Goal: Task Accomplishment & Management: Use online tool/utility

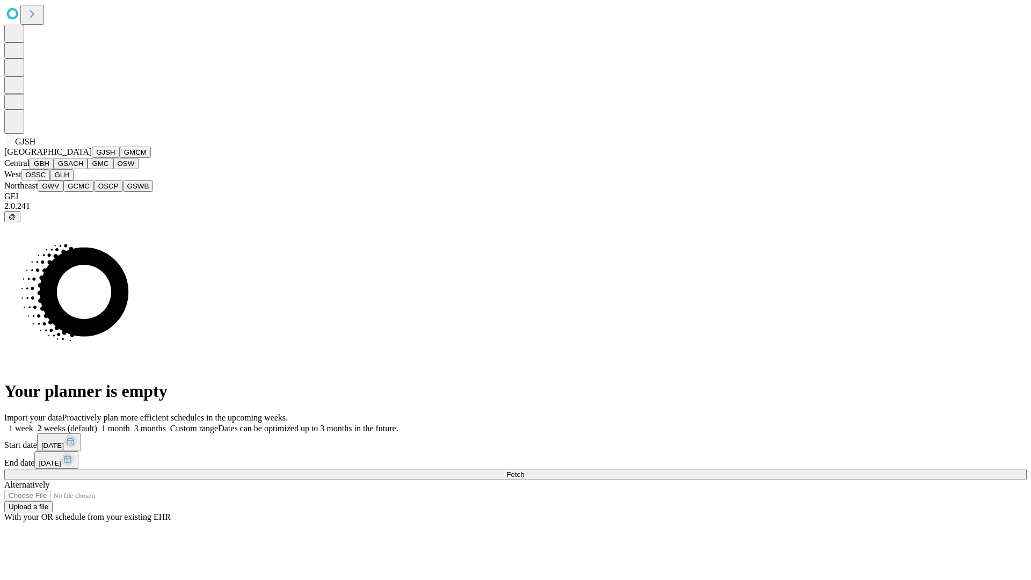
click at [92, 158] on button "GJSH" at bounding box center [106, 152] width 28 height 11
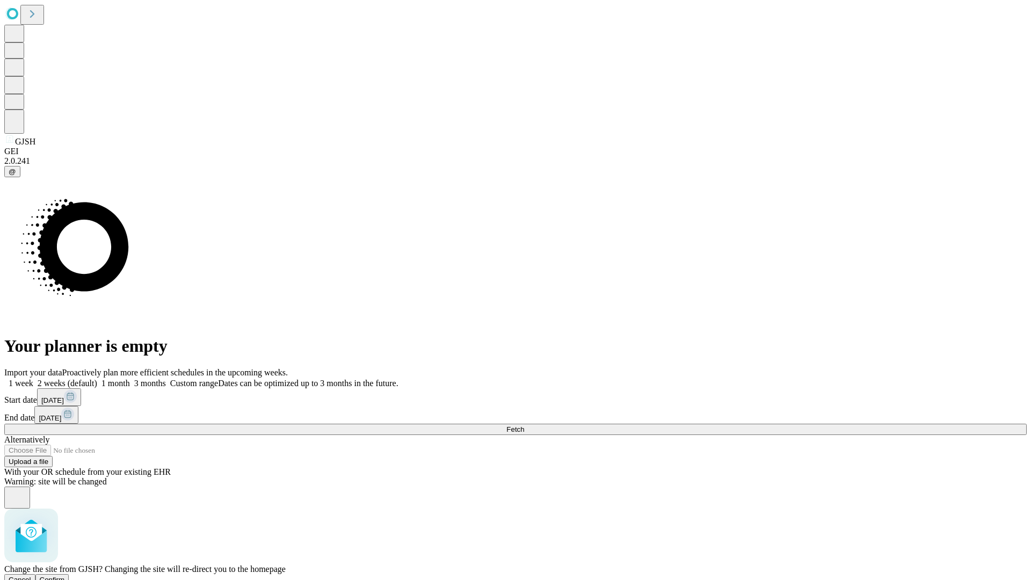
click at [65, 575] on span "Confirm" at bounding box center [52, 579] width 25 height 8
click at [97, 378] on label "2 weeks (default)" at bounding box center [65, 382] width 64 height 9
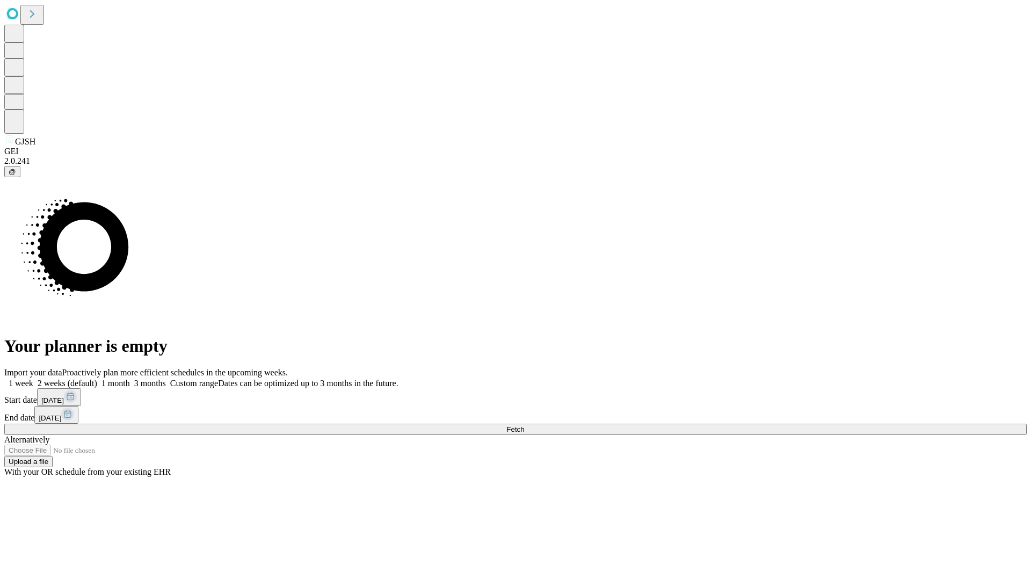
click at [524, 425] on span "Fetch" at bounding box center [515, 429] width 18 height 8
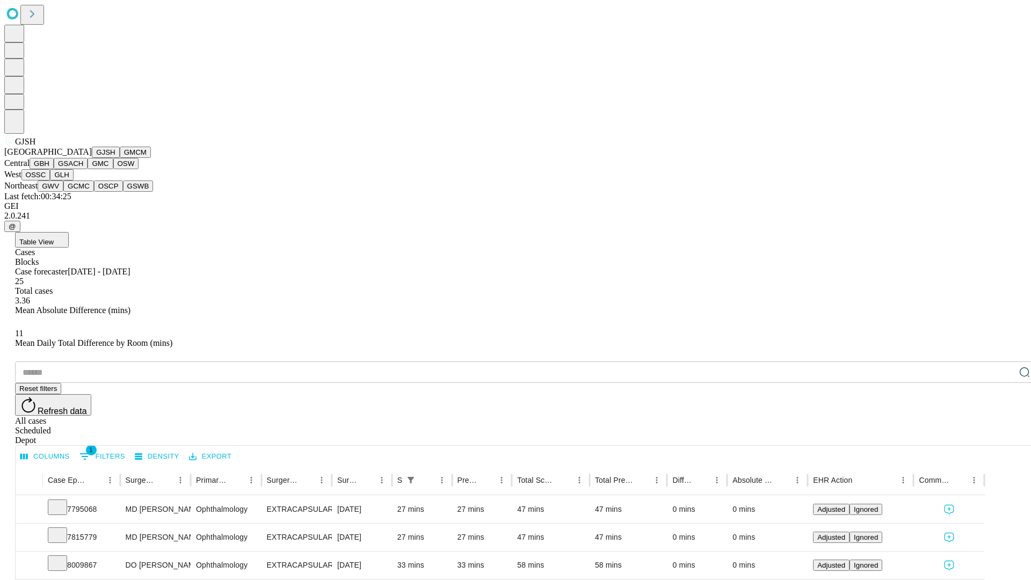
click at [120, 158] on button "GMCM" at bounding box center [135, 152] width 31 height 11
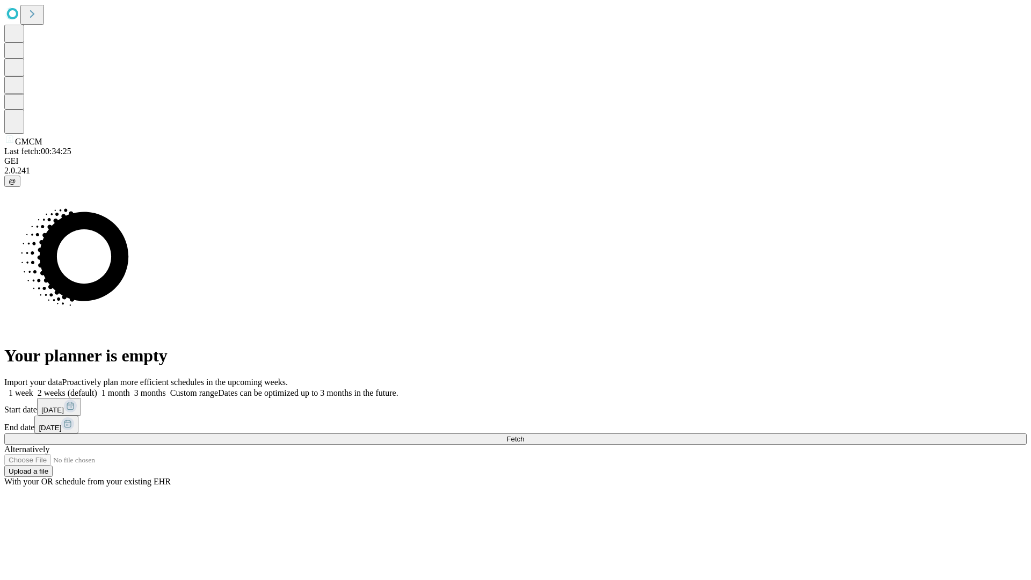
click at [97, 388] on label "2 weeks (default)" at bounding box center [65, 392] width 64 height 9
click at [524, 435] on span "Fetch" at bounding box center [515, 439] width 18 height 8
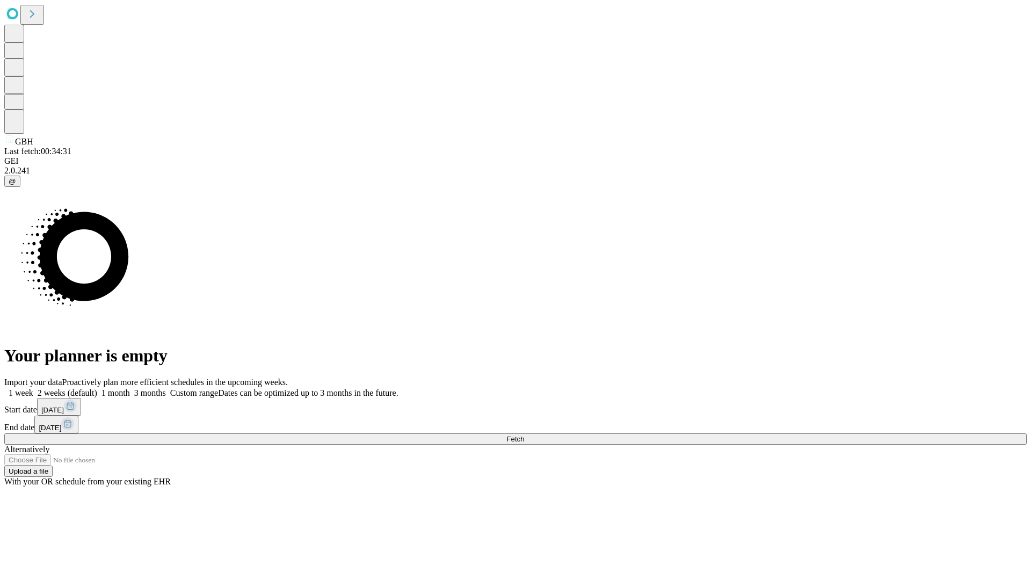
click at [97, 388] on label "2 weeks (default)" at bounding box center [65, 392] width 64 height 9
click at [524, 435] on span "Fetch" at bounding box center [515, 439] width 18 height 8
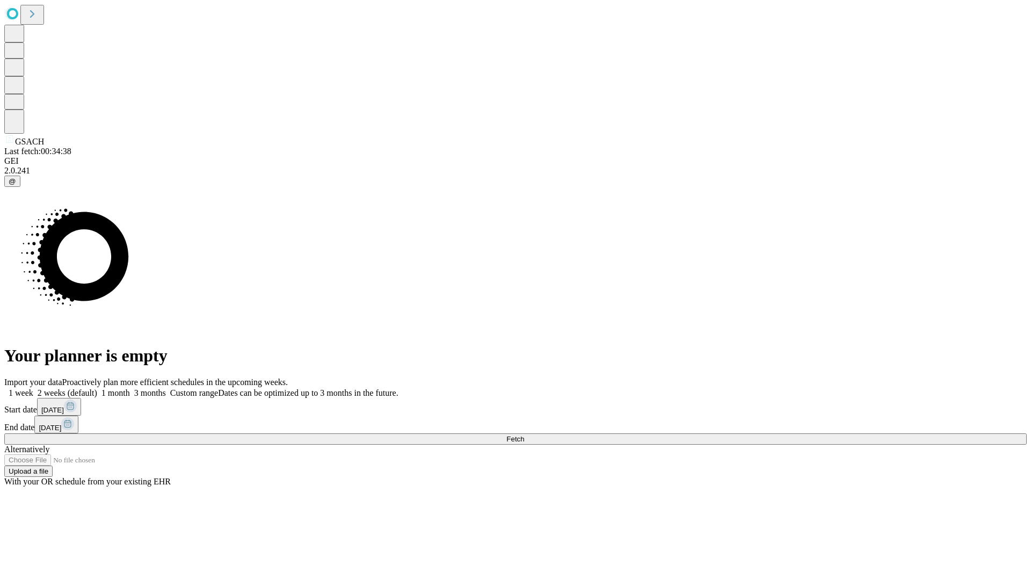
click at [97, 388] on label "2 weeks (default)" at bounding box center [65, 392] width 64 height 9
click at [524, 435] on span "Fetch" at bounding box center [515, 439] width 18 height 8
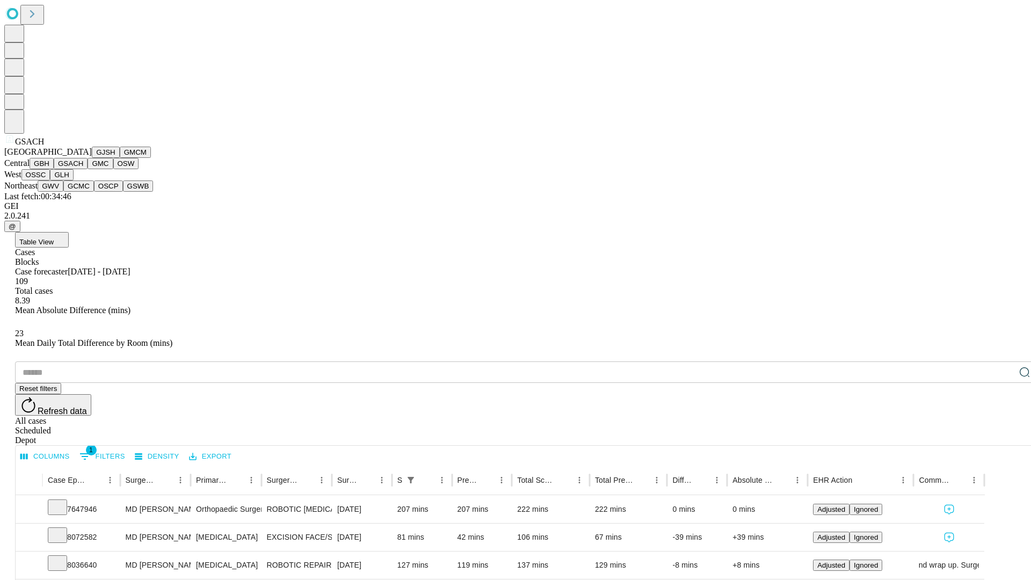
click at [88, 169] on button "GMC" at bounding box center [100, 163] width 25 height 11
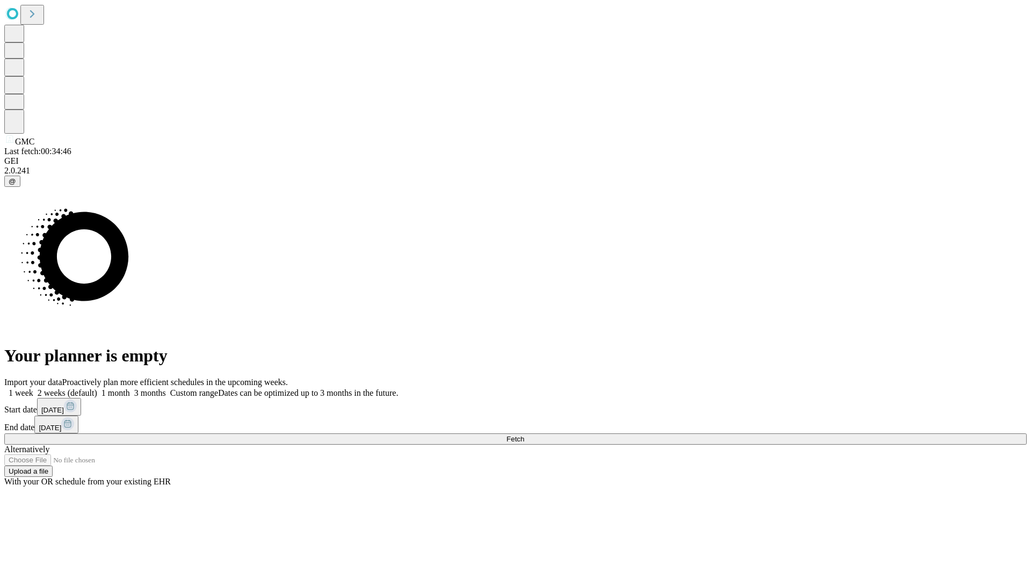
click at [97, 388] on label "2 weeks (default)" at bounding box center [65, 392] width 64 height 9
click at [524, 435] on span "Fetch" at bounding box center [515, 439] width 18 height 8
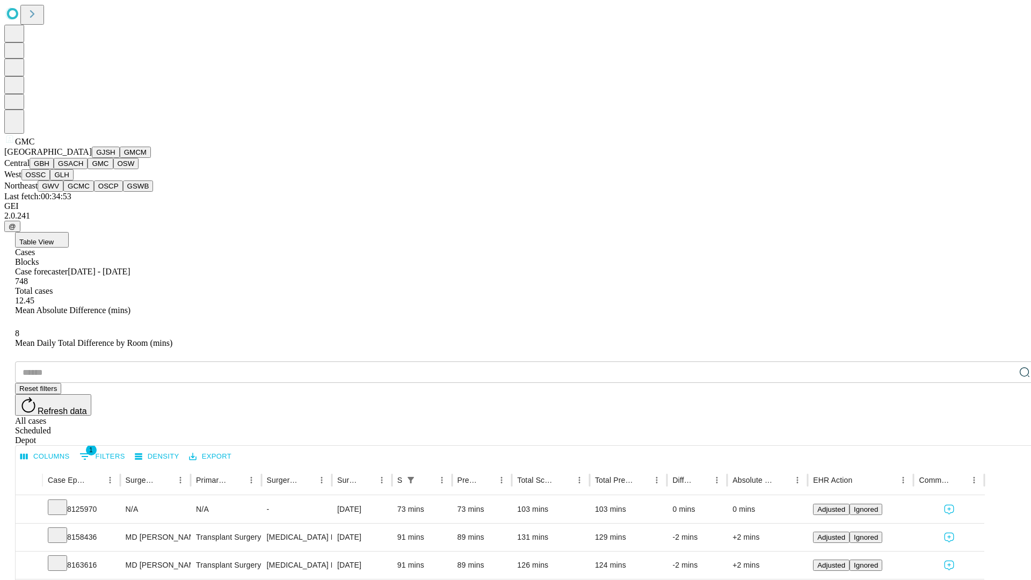
click at [113, 169] on button "OSW" at bounding box center [126, 163] width 26 height 11
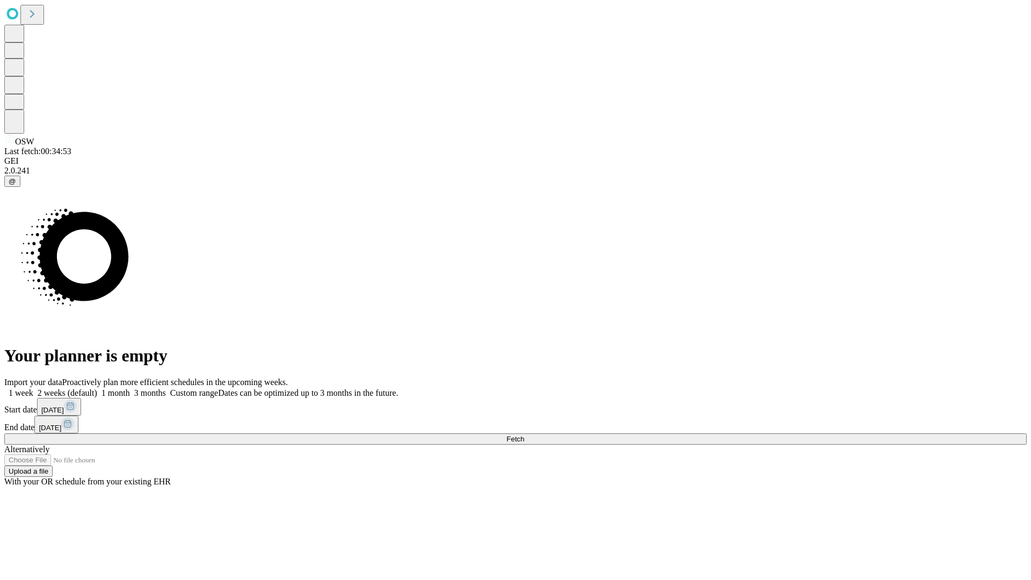
click at [524, 435] on span "Fetch" at bounding box center [515, 439] width 18 height 8
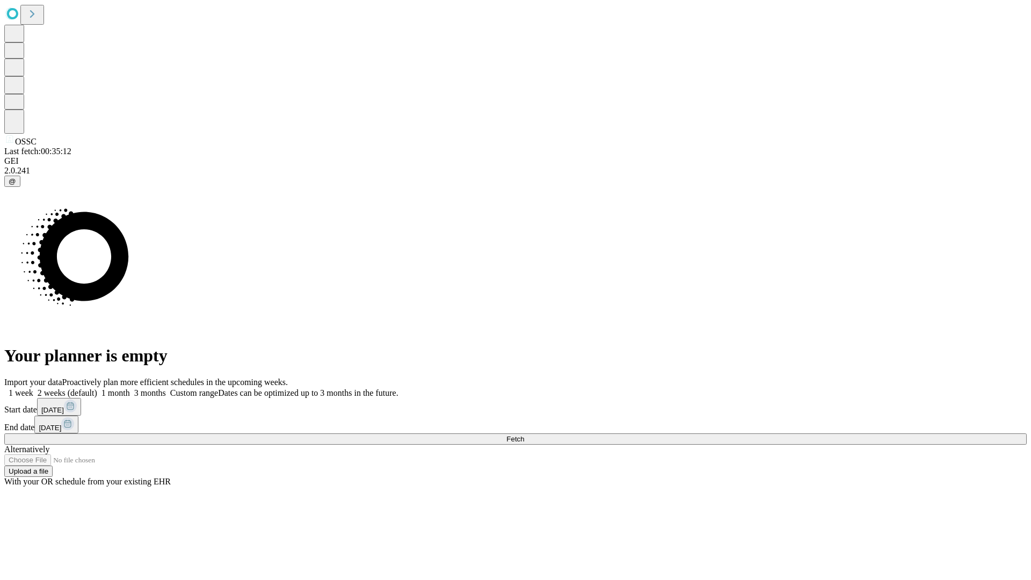
click at [97, 388] on label "2 weeks (default)" at bounding box center [65, 392] width 64 height 9
click at [524, 435] on span "Fetch" at bounding box center [515, 439] width 18 height 8
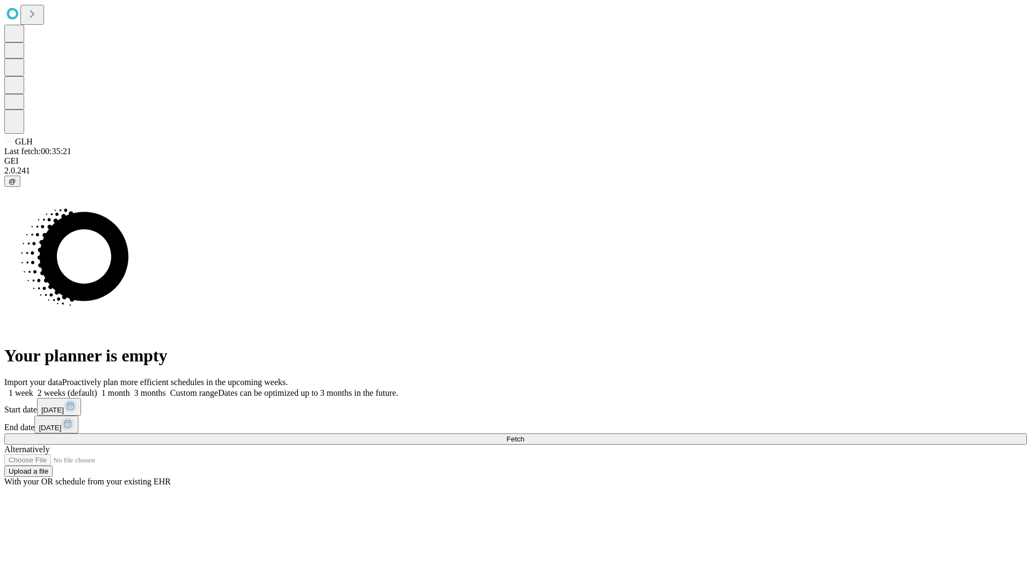
click at [524, 435] on span "Fetch" at bounding box center [515, 439] width 18 height 8
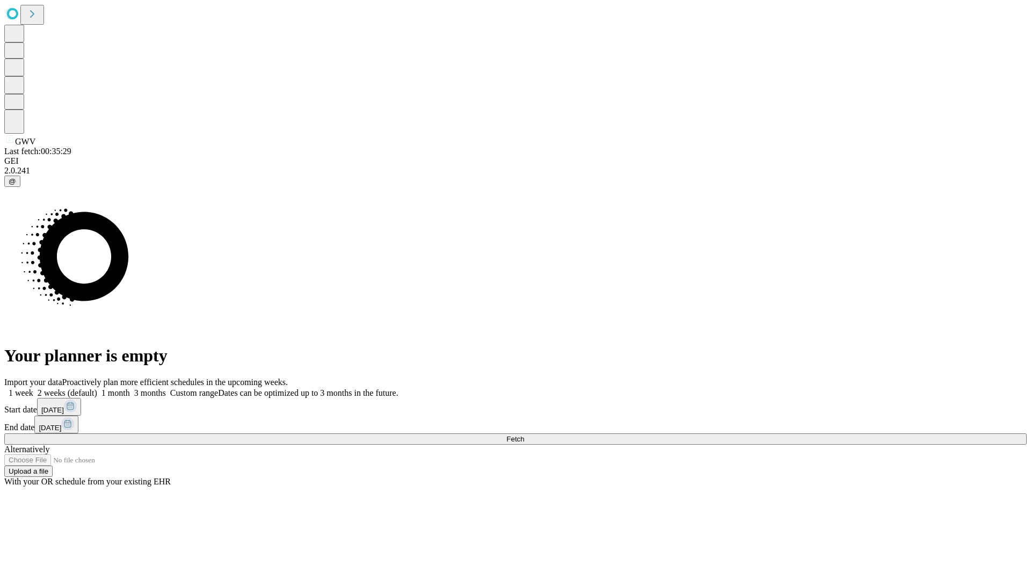
click at [97, 388] on label "2 weeks (default)" at bounding box center [65, 392] width 64 height 9
click at [524, 435] on span "Fetch" at bounding box center [515, 439] width 18 height 8
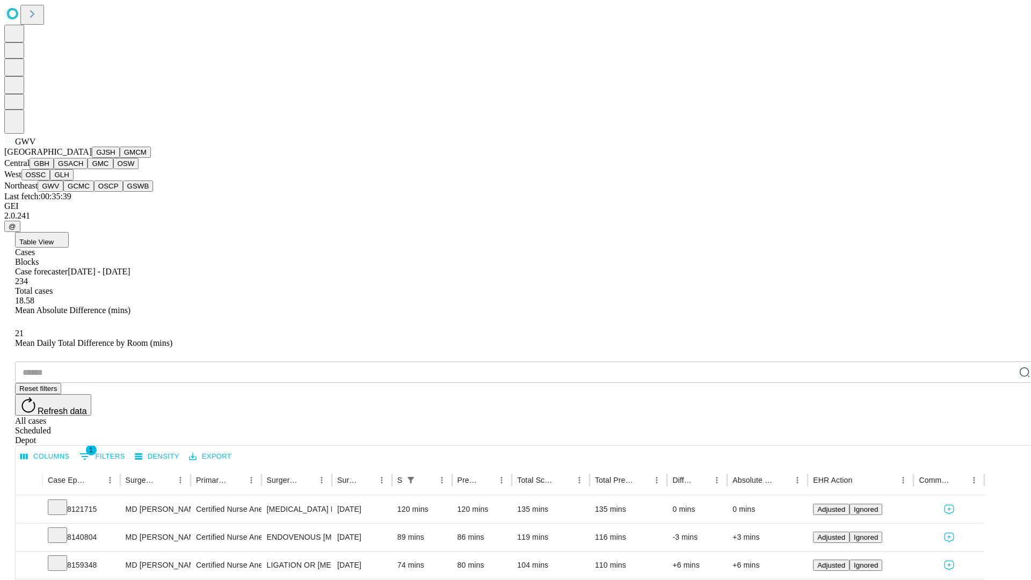
click at [83, 192] on button "GCMC" at bounding box center [78, 185] width 31 height 11
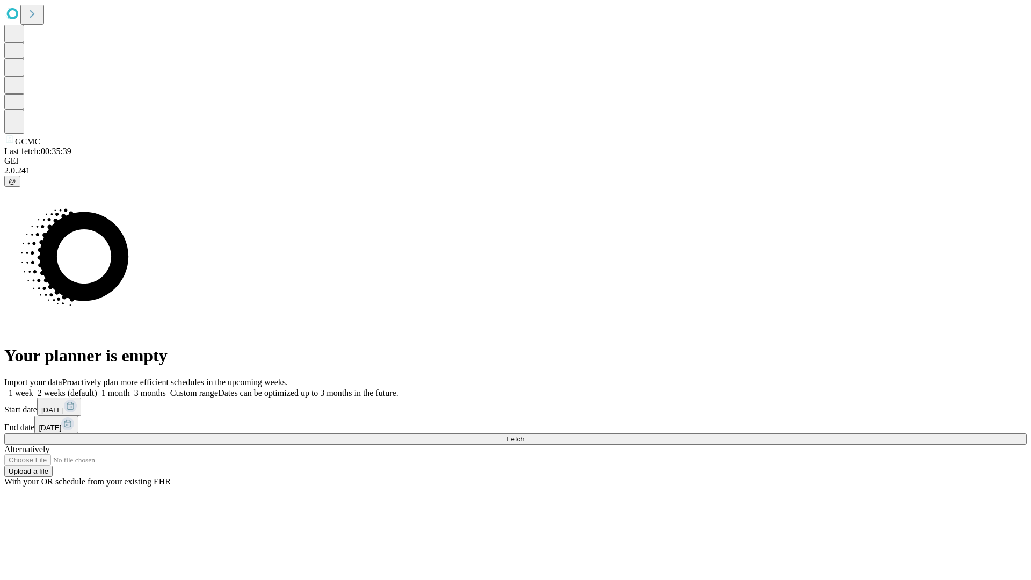
click at [97, 388] on label "2 weeks (default)" at bounding box center [65, 392] width 64 height 9
click at [524, 435] on span "Fetch" at bounding box center [515, 439] width 18 height 8
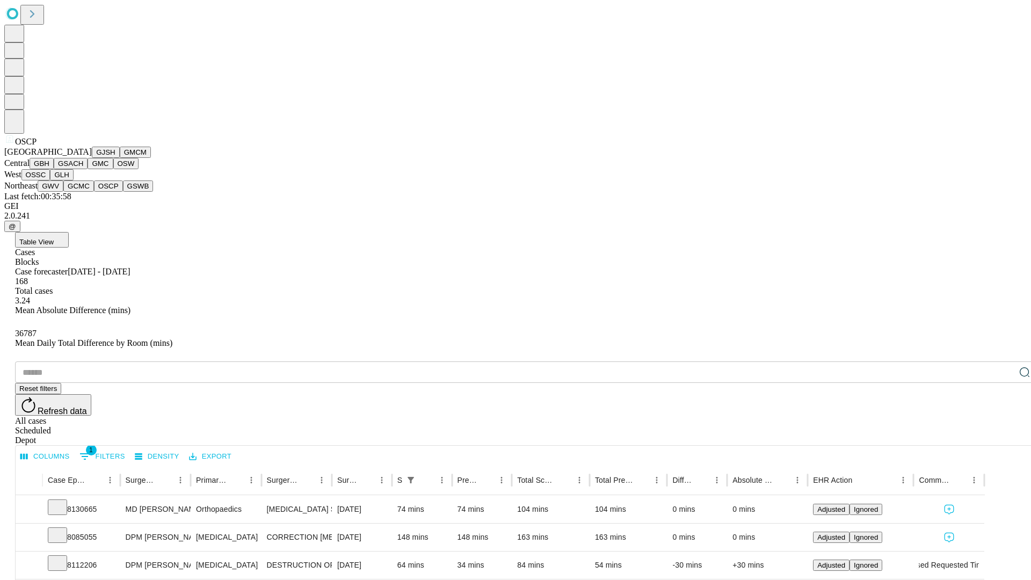
click at [123, 192] on button "GSWB" at bounding box center [138, 185] width 31 height 11
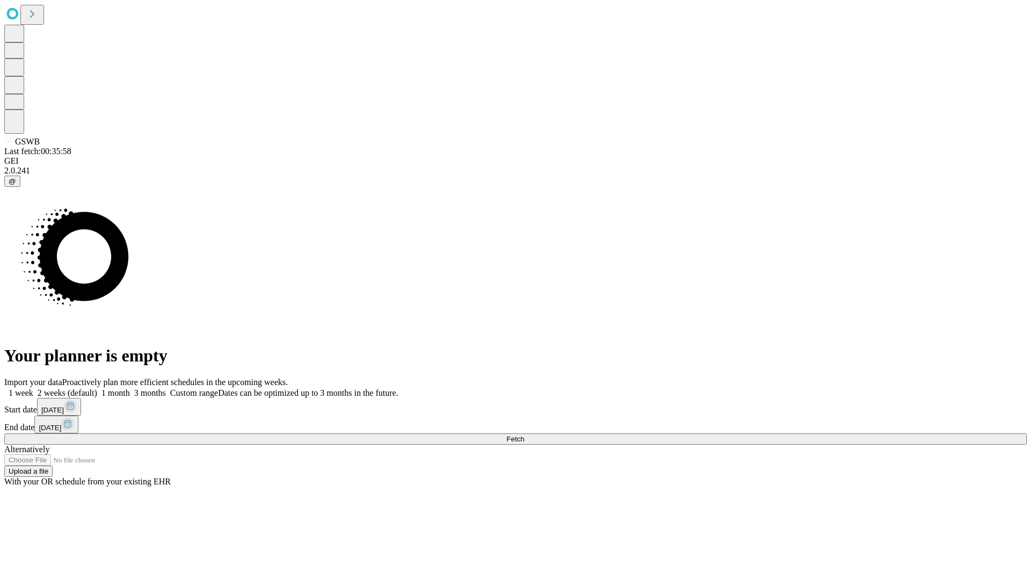
click at [97, 388] on label "2 weeks (default)" at bounding box center [65, 392] width 64 height 9
click at [524, 435] on span "Fetch" at bounding box center [515, 439] width 18 height 8
